Goal: Transaction & Acquisition: Download file/media

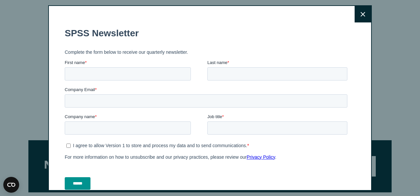
click at [74, 67] on div "First name *" at bounding box center [136, 69] width 143 height 21
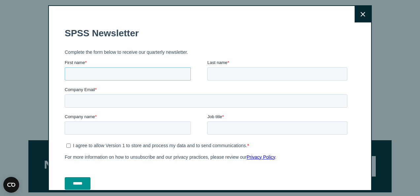
click at [74, 78] on input "First name *" at bounding box center [128, 73] width 126 height 13
type input "*****"
type input "********"
click at [74, 99] on input "Company Email *" at bounding box center [206, 100] width 283 height 13
type input "**********"
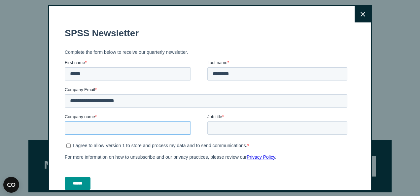
click at [121, 128] on input "Company name *" at bounding box center [128, 128] width 126 height 13
type input "***"
click at [226, 128] on input "Job title *" at bounding box center [277, 128] width 140 height 13
type input "*******"
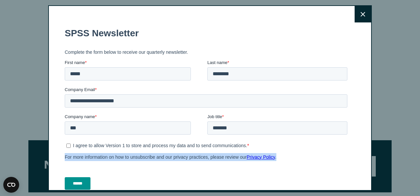
drag, startPoint x: 322, startPoint y: 185, endPoint x: 40, endPoint y: 154, distance: 284.2
click at [65, 154] on html "**********" at bounding box center [207, 112] width 285 height 180
drag, startPoint x: 40, startPoint y: 154, endPoint x: 77, endPoint y: 182, distance: 46.9
click at [77, 182] on input "******" at bounding box center [78, 183] width 26 height 13
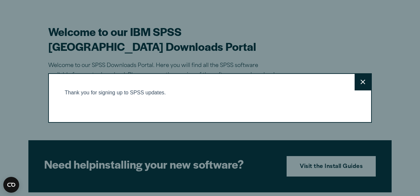
click at [366, 80] on button "Close" at bounding box center [363, 82] width 17 height 17
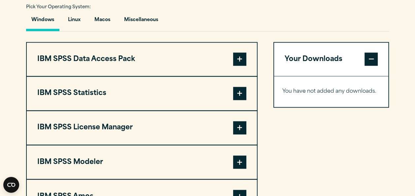
scroll to position [489, 0]
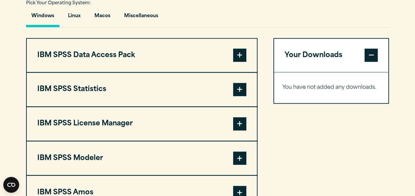
click at [242, 62] on span at bounding box center [239, 55] width 13 height 13
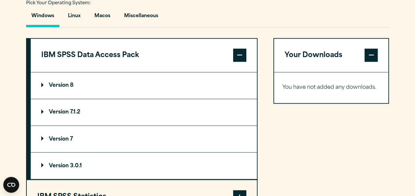
click at [224, 91] on summary "Version 8" at bounding box center [144, 85] width 226 height 26
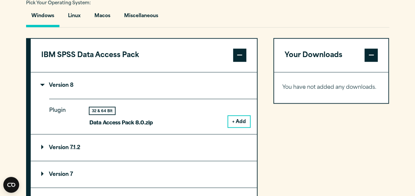
click at [241, 127] on button "+ Add" at bounding box center [239, 121] width 22 height 11
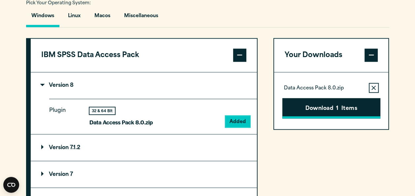
click at [298, 119] on button "Download 1 Items" at bounding box center [331, 108] width 98 height 20
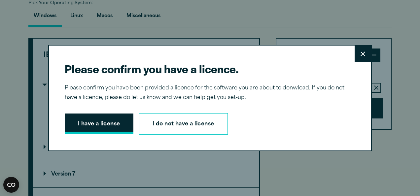
click at [106, 124] on button "I have a license" at bounding box center [99, 124] width 69 height 20
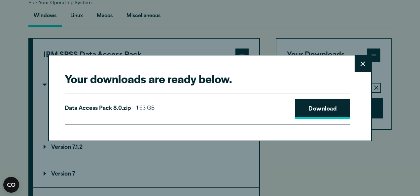
click at [303, 108] on link "Download" at bounding box center [322, 109] width 55 height 20
click at [361, 66] on icon at bounding box center [363, 63] width 5 height 5
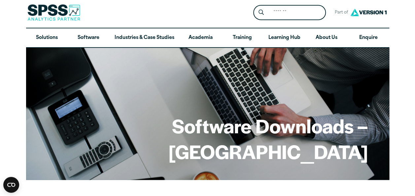
scroll to position [0, 0]
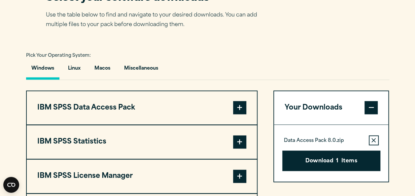
scroll to position [449, 0]
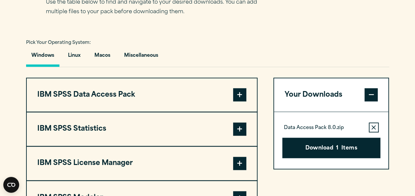
click at [242, 136] on span at bounding box center [239, 129] width 13 height 13
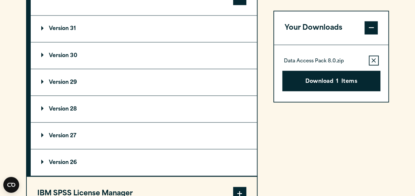
scroll to position [581, 0]
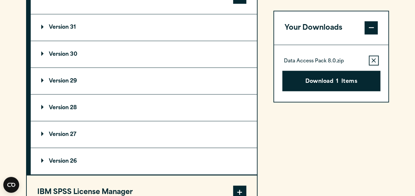
click at [168, 41] on summary "Version 31" at bounding box center [144, 27] width 226 height 26
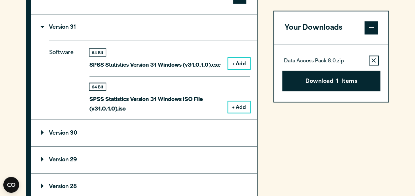
click at [238, 69] on button "+ Add" at bounding box center [239, 63] width 22 height 11
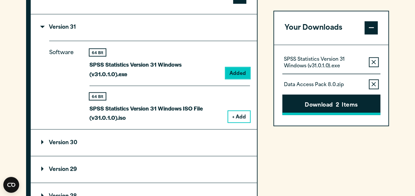
click at [316, 104] on button "Download 2 Items" at bounding box center [331, 105] width 98 height 20
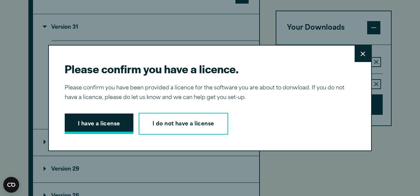
click at [107, 124] on button "I have a license" at bounding box center [99, 124] width 69 height 20
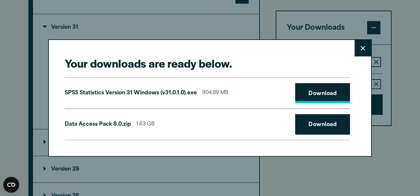
click at [308, 90] on link "Download" at bounding box center [322, 93] width 55 height 20
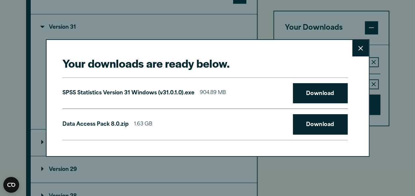
click at [394, 122] on div "Your downloads are ready below. Close SPSS Statistics Version 31 Windows (v31.0…" at bounding box center [207, 98] width 415 height 196
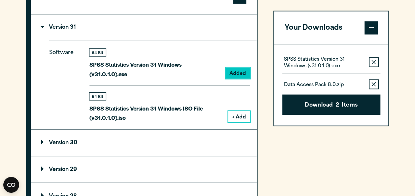
click at [242, 122] on button "+ Add" at bounding box center [239, 116] width 22 height 11
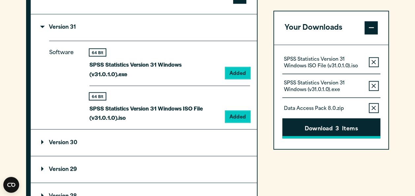
click at [317, 125] on button "Download 3 Items" at bounding box center [331, 128] width 98 height 20
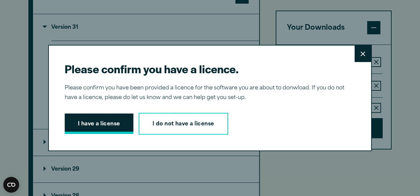
click at [115, 124] on button "I have a license" at bounding box center [99, 124] width 69 height 20
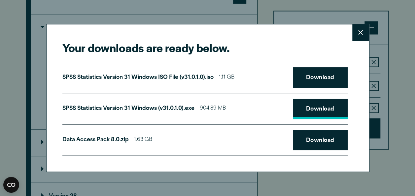
click at [321, 108] on link "Download" at bounding box center [320, 109] width 55 height 20
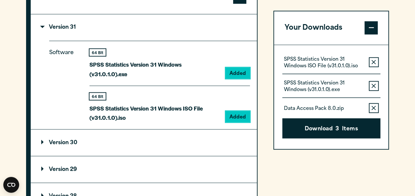
click at [285, 183] on div "Your downloads are ready below. Close SPSS Statistics Version 31 Windows ISO Fi…" at bounding box center [207, 98] width 415 height 196
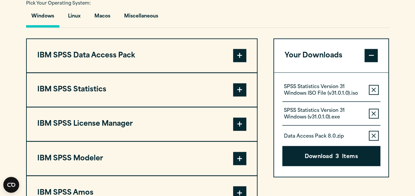
scroll to position [489, 0]
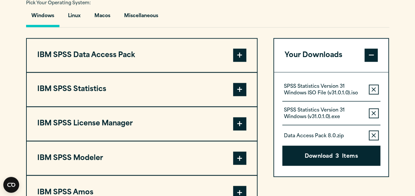
click at [239, 130] on span at bounding box center [239, 123] width 13 height 13
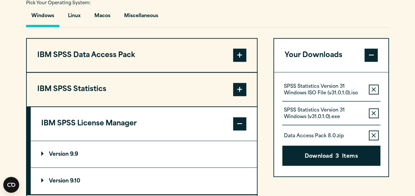
click at [217, 163] on summary "Version 9.9" at bounding box center [144, 154] width 226 height 26
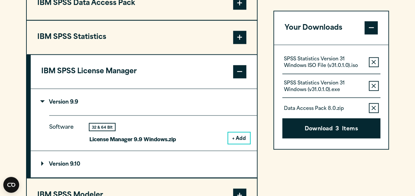
scroll to position [542, 0]
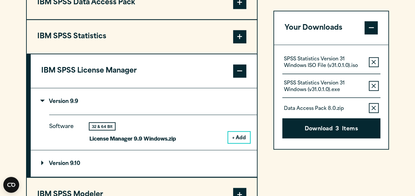
click at [177, 177] on summary "Version 9.10" at bounding box center [144, 163] width 226 height 26
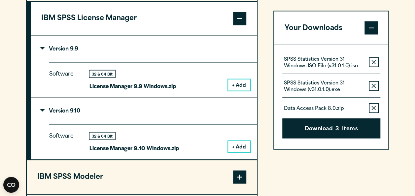
scroll to position [595, 0]
click at [242, 152] on button "+ Add" at bounding box center [239, 146] width 22 height 11
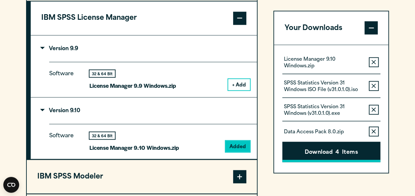
click at [323, 149] on button "Download 4 Items" at bounding box center [331, 152] width 98 height 20
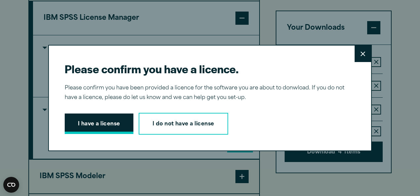
click at [85, 125] on button "I have a license" at bounding box center [99, 124] width 69 height 20
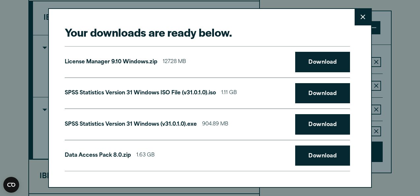
click at [361, 15] on icon at bounding box center [363, 17] width 5 height 5
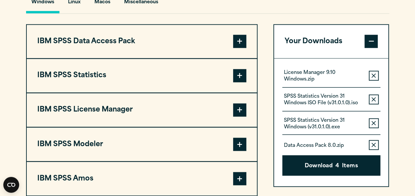
scroll to position [515, 0]
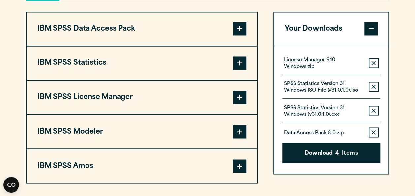
click at [239, 138] on span at bounding box center [239, 131] width 13 height 13
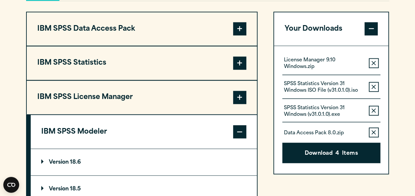
click at [223, 175] on summary "Version 18.6" at bounding box center [144, 162] width 226 height 26
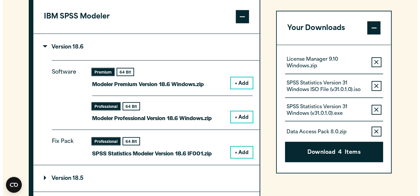
scroll to position [634, 0]
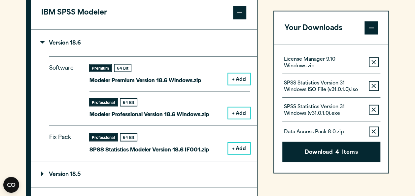
click at [235, 85] on button "+ Add" at bounding box center [239, 79] width 22 height 11
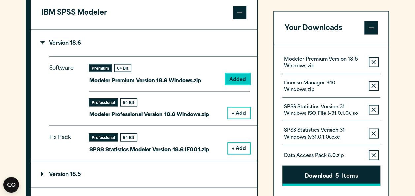
click at [313, 176] on button "Download 5 Items" at bounding box center [331, 176] width 98 height 20
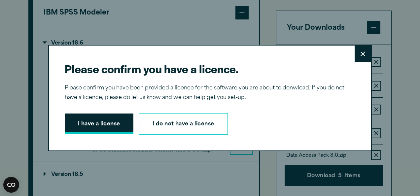
click at [106, 124] on button "I have a license" at bounding box center [99, 124] width 69 height 20
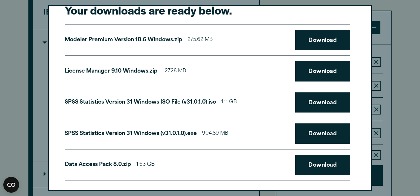
scroll to position [24, 0]
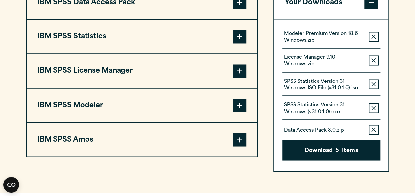
scroll to position [555, 0]
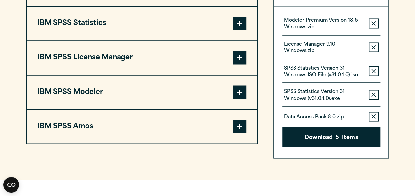
click at [237, 133] on span at bounding box center [239, 126] width 13 height 13
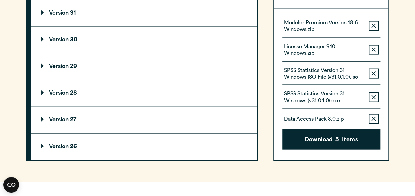
scroll to position [700, 0]
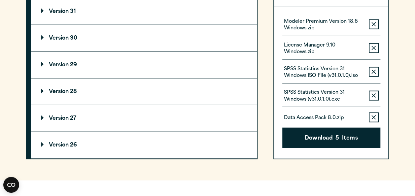
click at [172, 24] on summary "Version 31" at bounding box center [144, 11] width 226 height 26
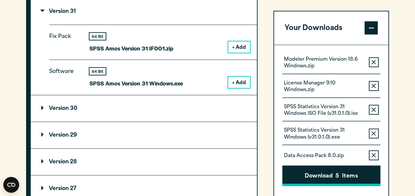
click at [330, 175] on button "Download 5 Items" at bounding box center [331, 176] width 98 height 20
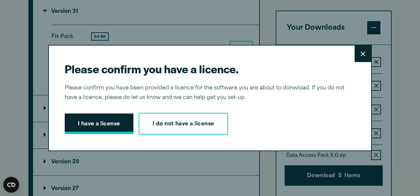
click at [96, 123] on button "I have a license" at bounding box center [99, 124] width 69 height 20
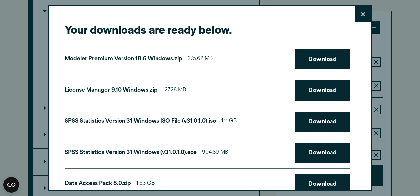
click at [355, 16] on button "Close" at bounding box center [363, 14] width 17 height 17
